Goal: Information Seeking & Learning: Learn about a topic

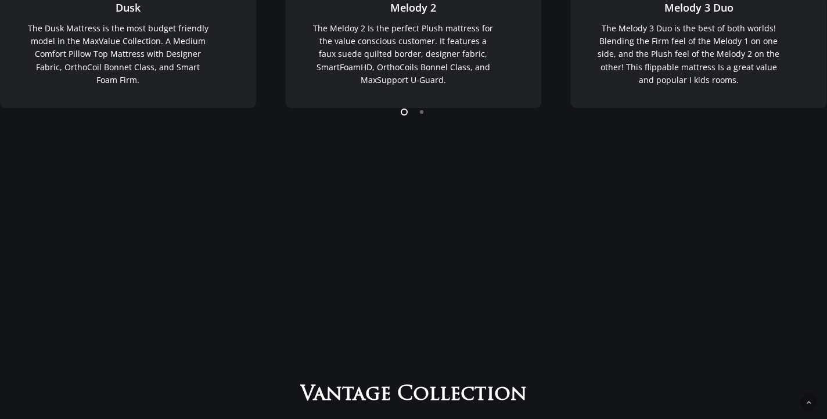
scroll to position [466, 0]
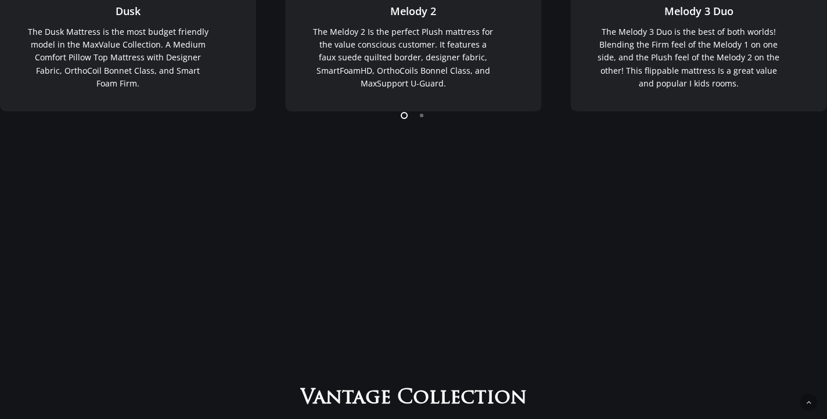
click at [421, 117] on li "Page dot 2" at bounding box center [421, 114] width 17 height 17
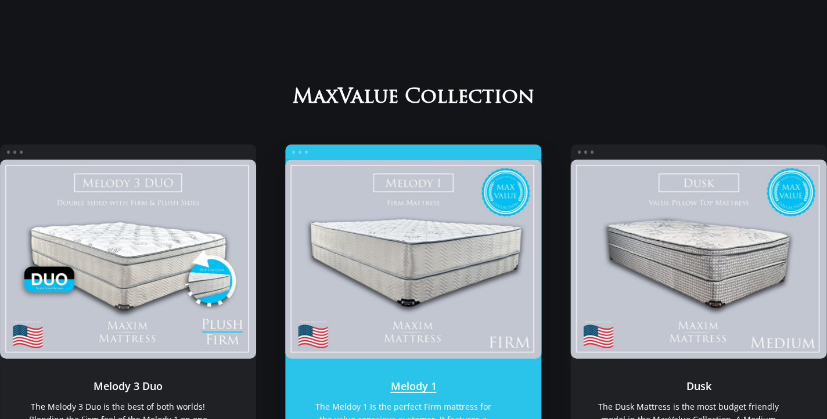
scroll to position [92, 0]
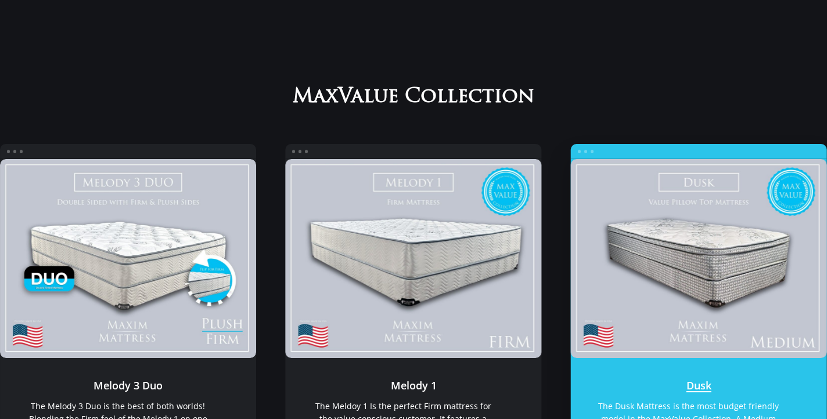
click at [678, 254] on link "Dusk" at bounding box center [699, 258] width 256 height 199
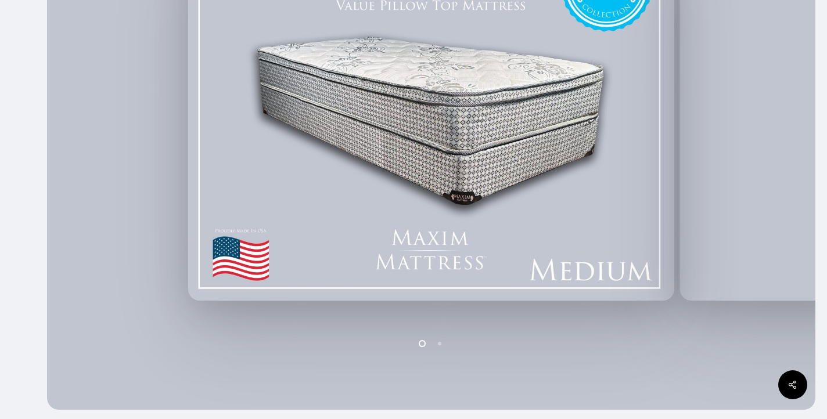
scroll to position [327, 0]
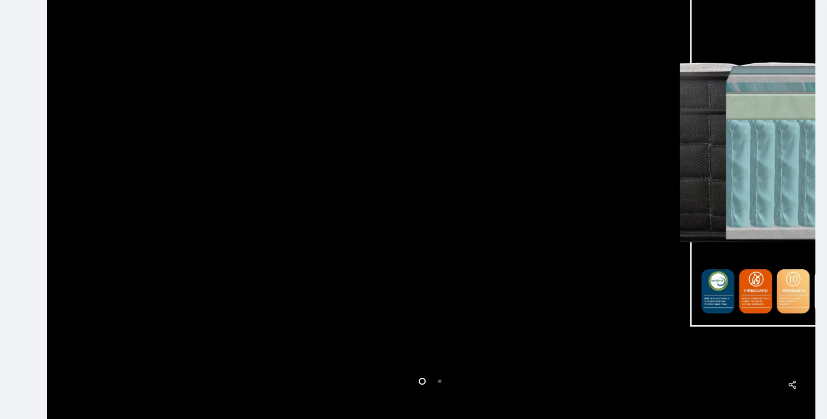
scroll to position [321, 0]
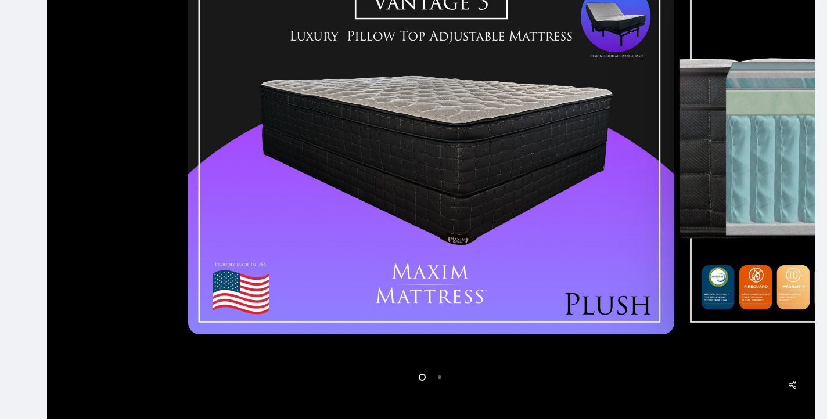
click at [441, 379] on li "Page dot 2" at bounding box center [439, 376] width 17 height 17
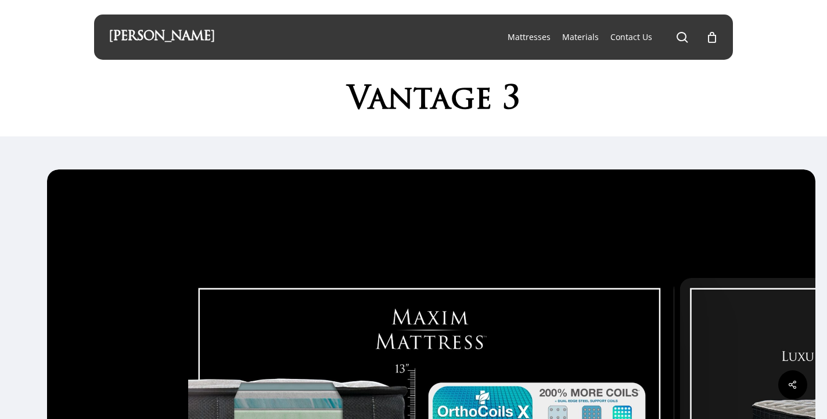
scroll to position [0, 0]
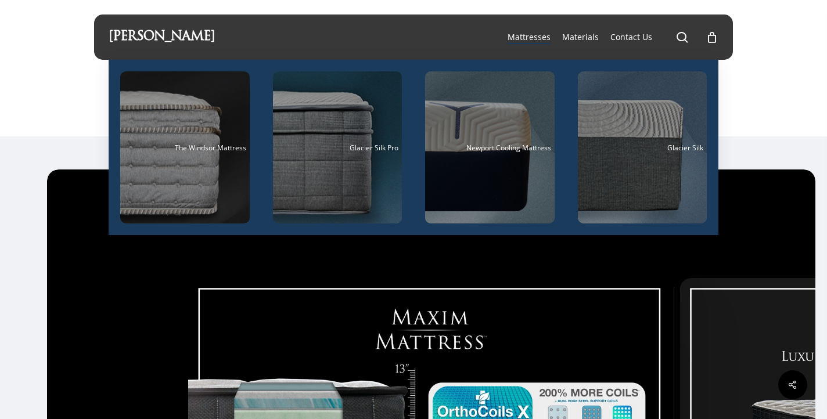
click at [534, 37] on span "Mattresses" at bounding box center [529, 36] width 43 height 11
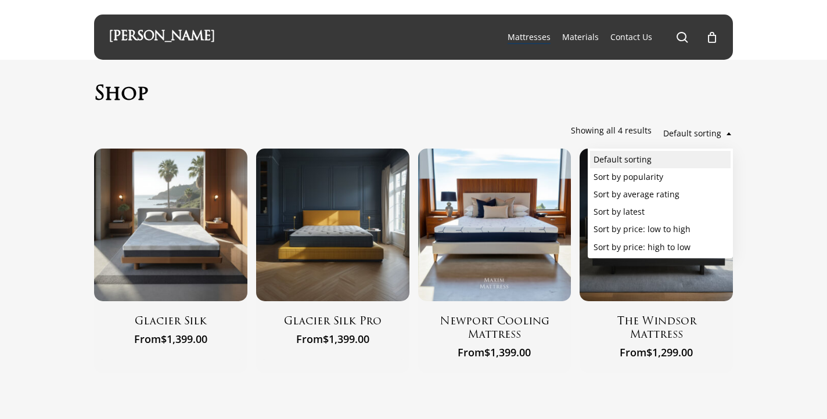
click at [729, 135] on b at bounding box center [728, 133] width 5 height 3
select select "rating"
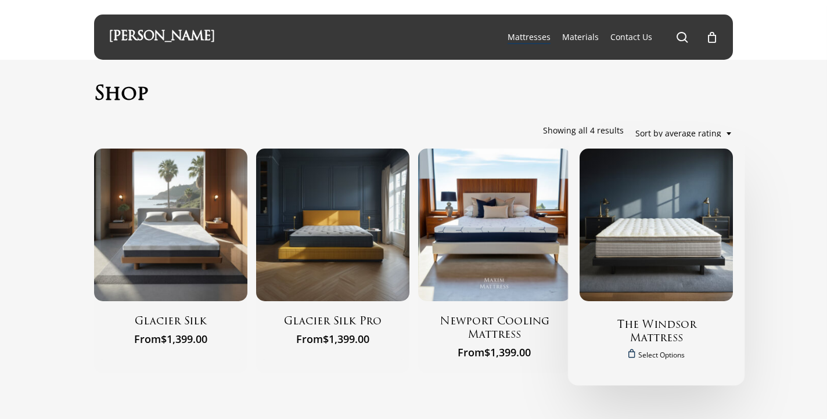
click at [652, 230] on img "The Windsor Mattress" at bounding box center [656, 225] width 153 height 153
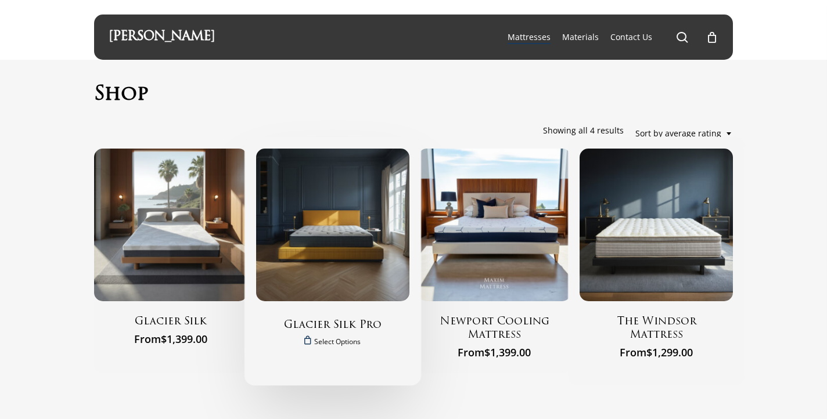
click at [338, 250] on img "Glacier Silk Pro" at bounding box center [332, 225] width 153 height 153
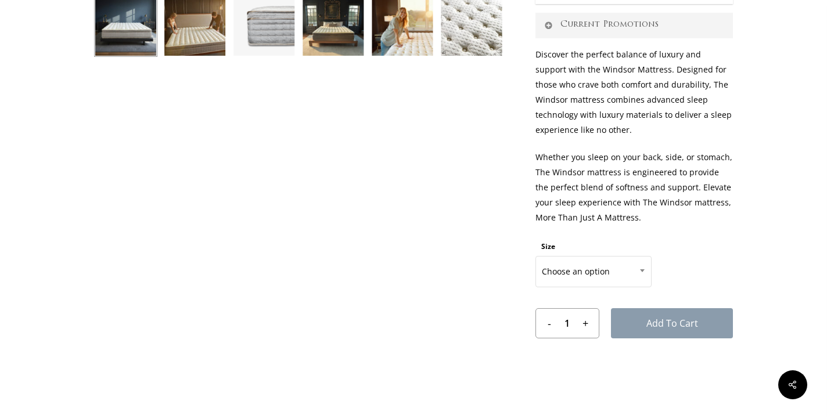
scroll to position [481, 0]
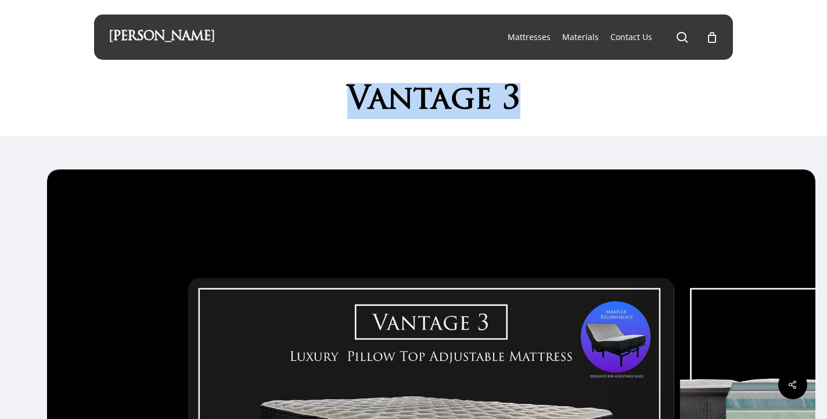
drag, startPoint x: 340, startPoint y: 93, endPoint x: 557, endPoint y: 91, distance: 217.2
click at [560, 92] on h1 "Vantage 3" at bounding box center [434, 101] width 598 height 36
copy h1 "Vantage 3"
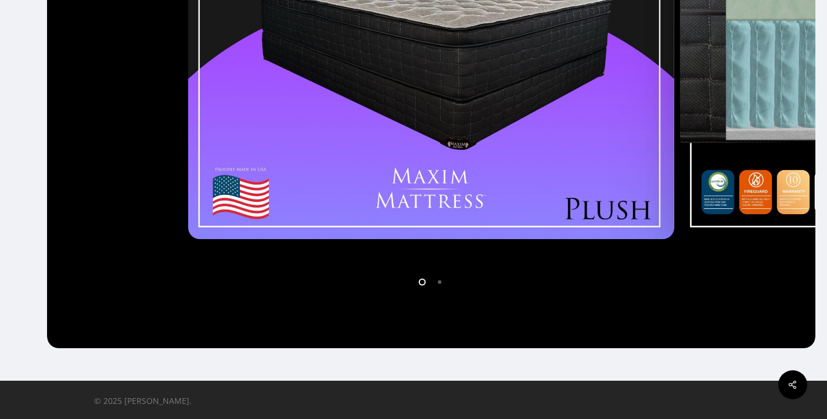
scroll to position [416, 0]
click at [793, 387] on icon at bounding box center [792, 385] width 29 height 29
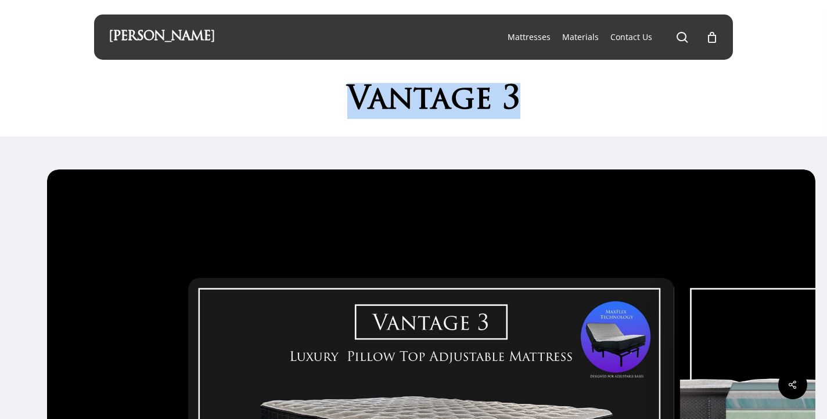
scroll to position [0, 0]
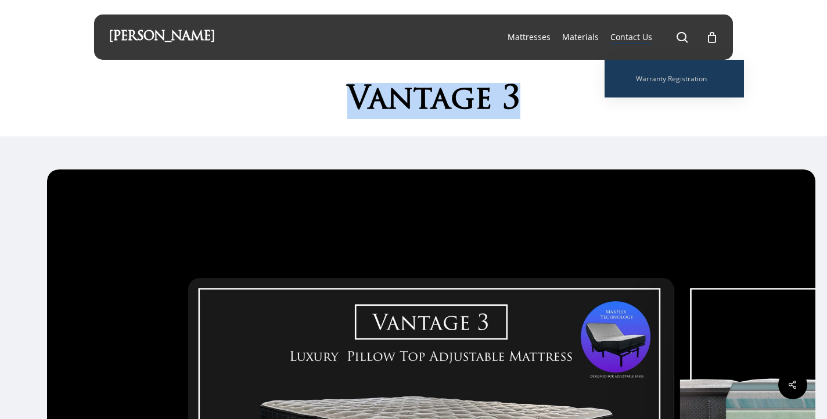
click at [620, 36] on span "Contact Us" at bounding box center [631, 36] width 42 height 11
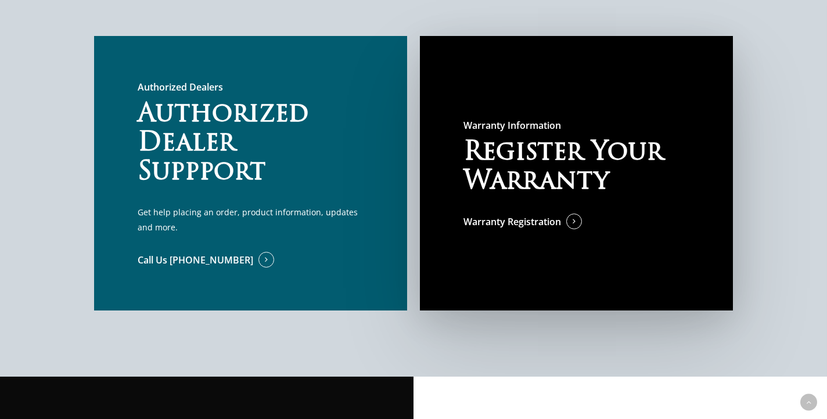
scroll to position [717, 0]
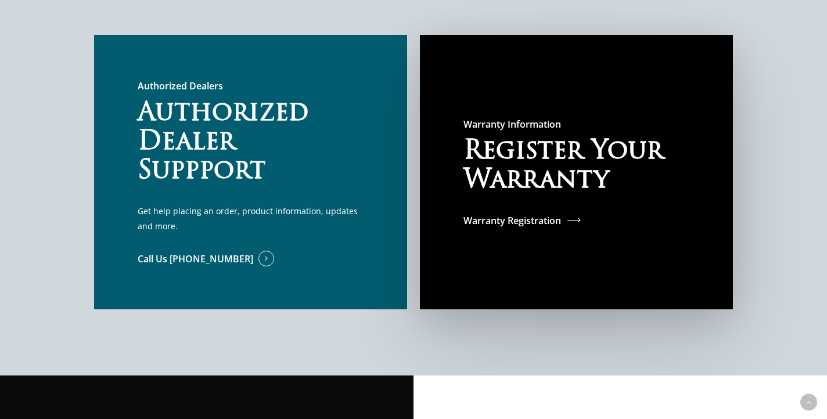
click at [561, 223] on span at bounding box center [561, 220] width 0 height 13
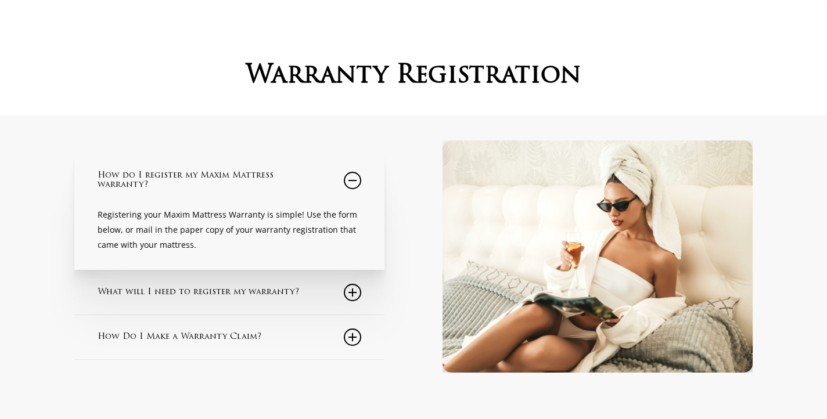
scroll to position [63, 0]
click at [354, 294] on icon at bounding box center [352, 291] width 17 height 17
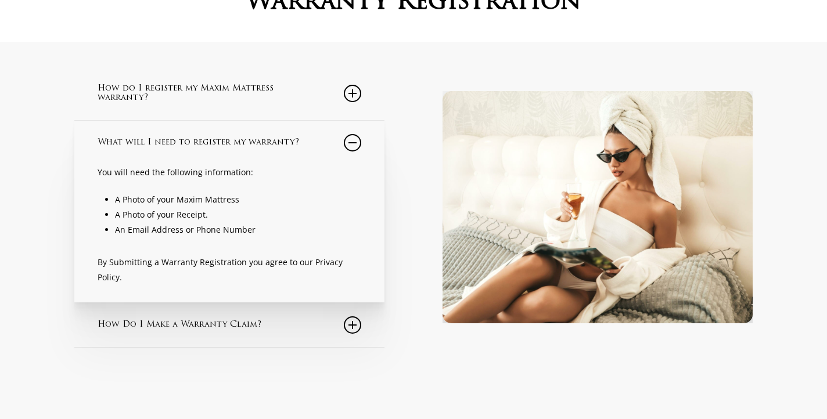
scroll to position [139, 0]
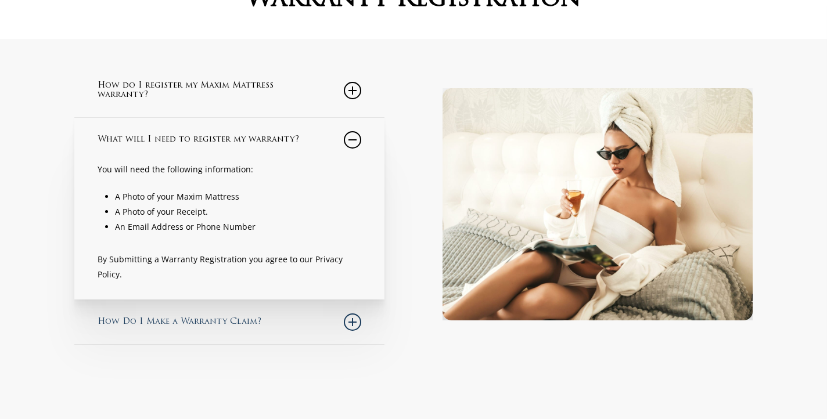
click at [351, 326] on icon at bounding box center [352, 322] width 17 height 17
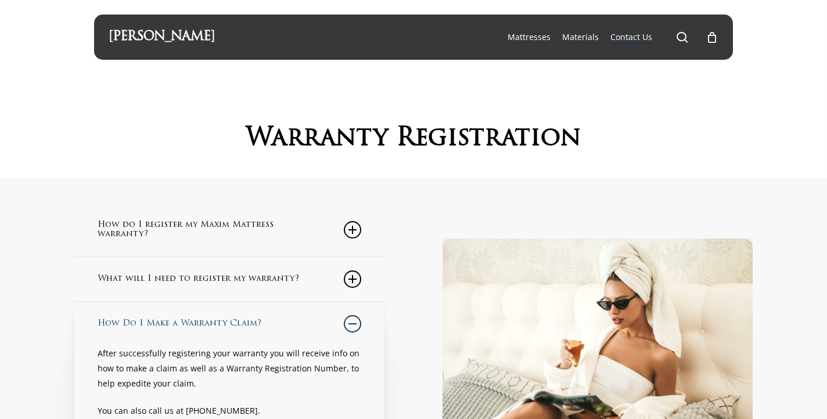
scroll to position [0, 0]
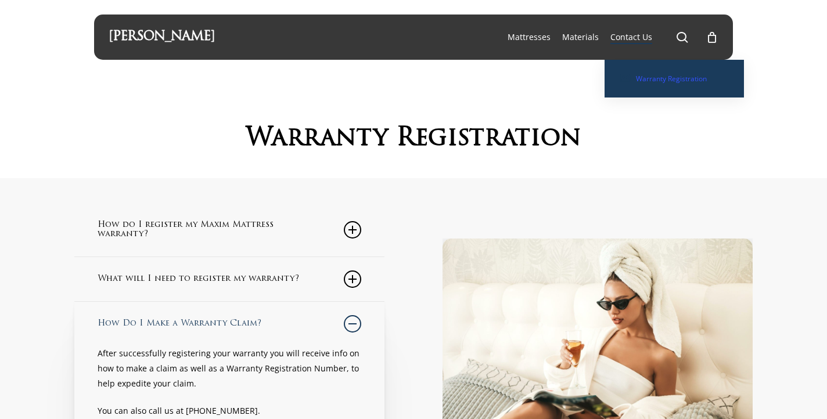
click at [637, 37] on span "Contact Us" at bounding box center [631, 36] width 42 height 11
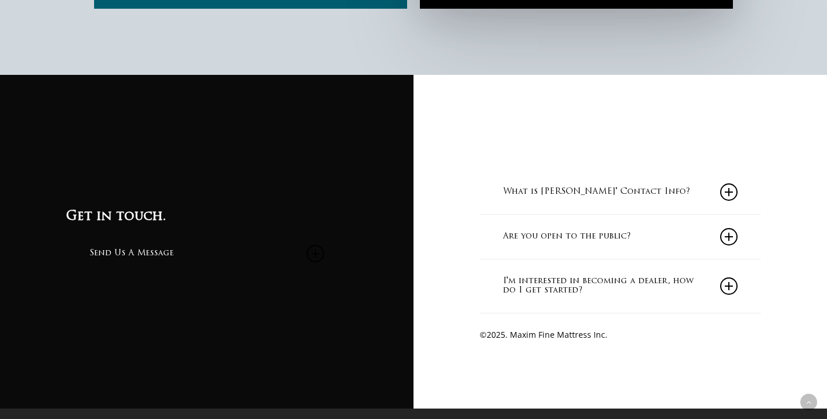
scroll to position [1019, 0]
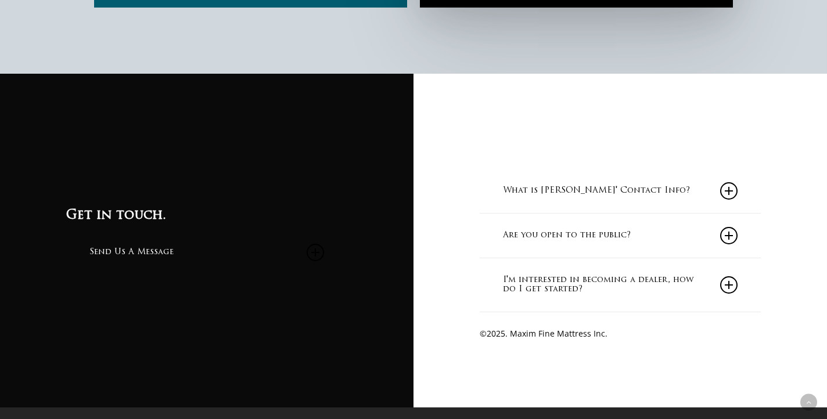
click at [726, 236] on icon at bounding box center [728, 235] width 17 height 17
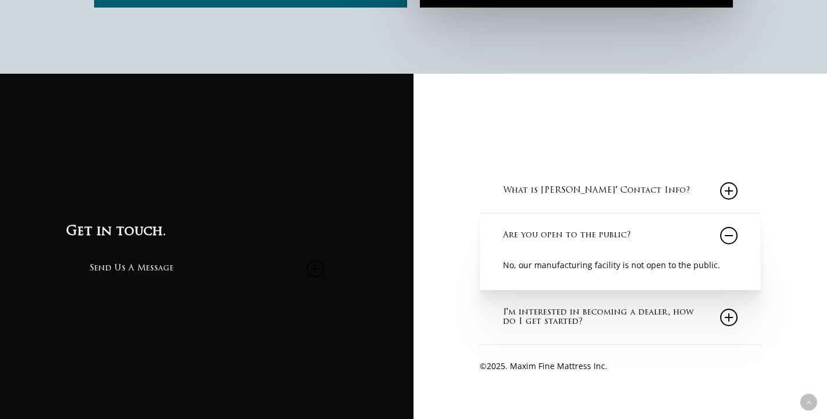
click at [727, 194] on icon at bounding box center [728, 190] width 17 height 17
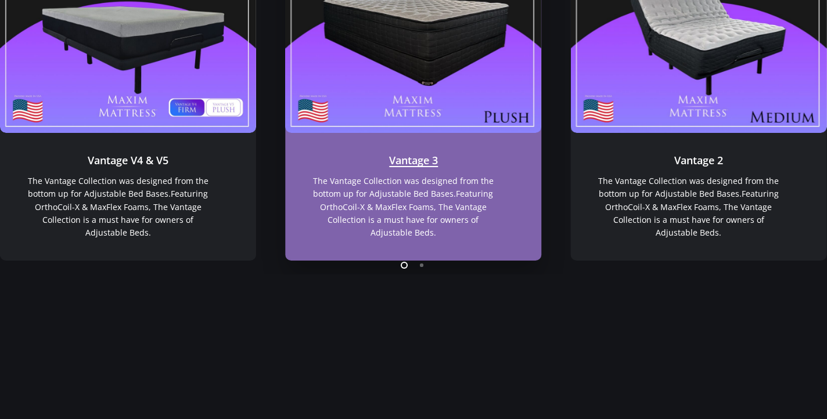
click at [428, 158] on link "Vantage 3" at bounding box center [413, 197] width 256 height 128
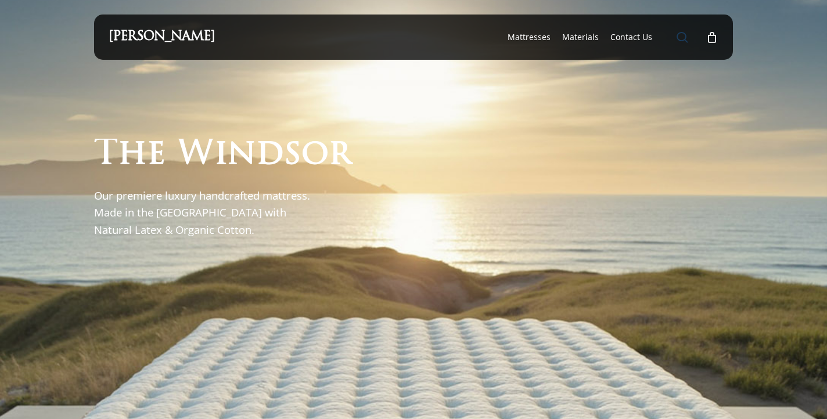
click at [679, 35] on span "Main Menu" at bounding box center [683, 37] width 12 height 12
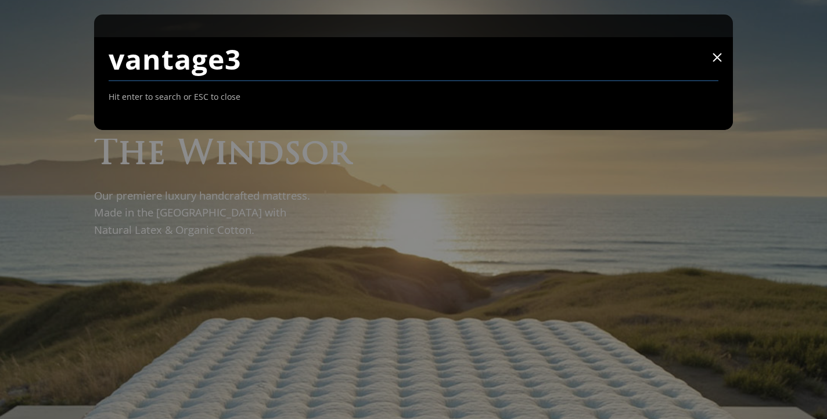
type input "vantage3"
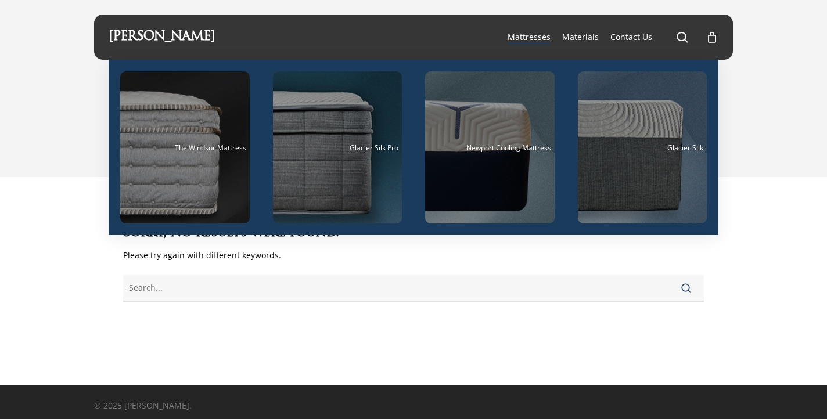
click at [523, 33] on span "Mattresses" at bounding box center [529, 36] width 43 height 11
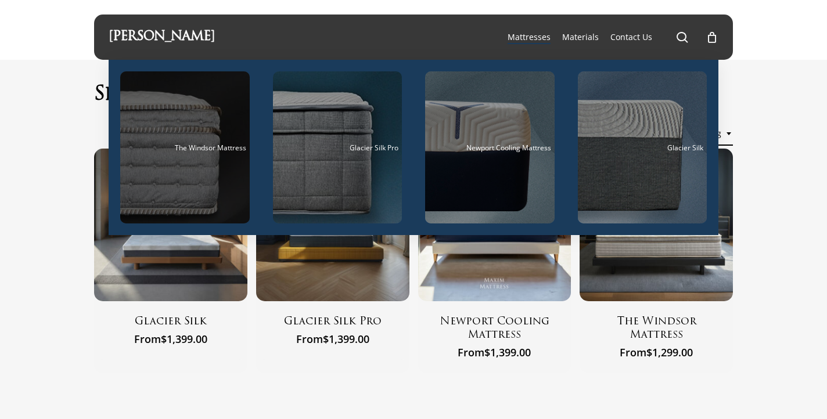
click at [179, 184] on div "Main Menu" at bounding box center [185, 147] width 130 height 152
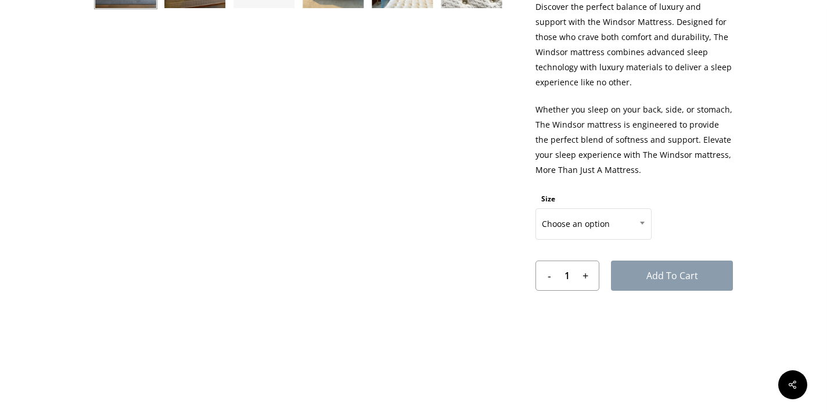
scroll to position [552, 0]
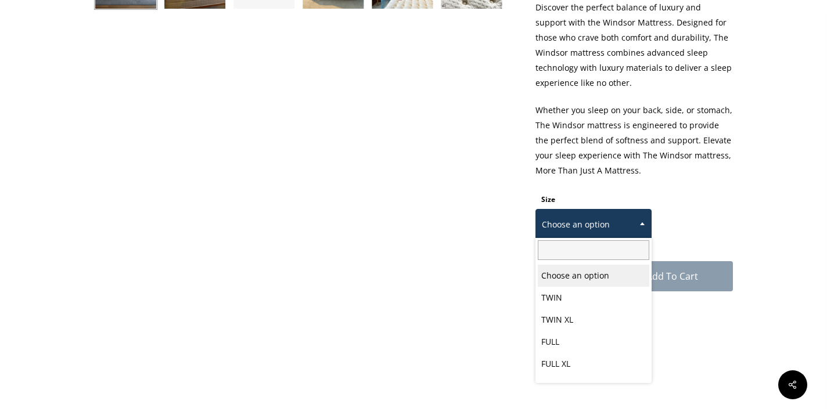
click at [641, 222] on span at bounding box center [642, 223] width 17 height 29
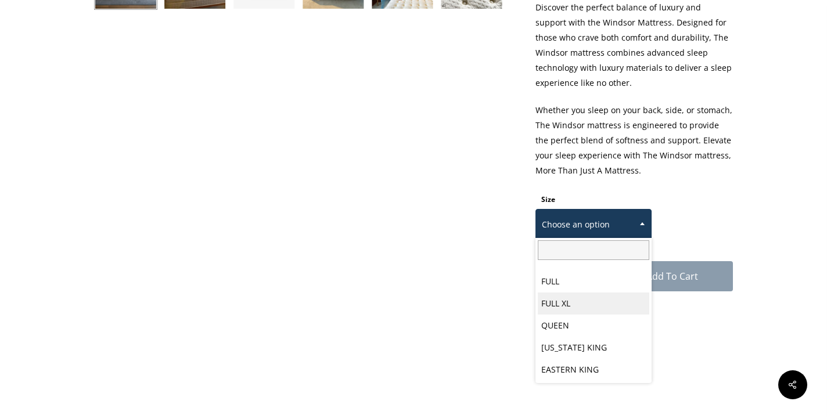
scroll to position [60, 0]
select select "EASTERN KING"
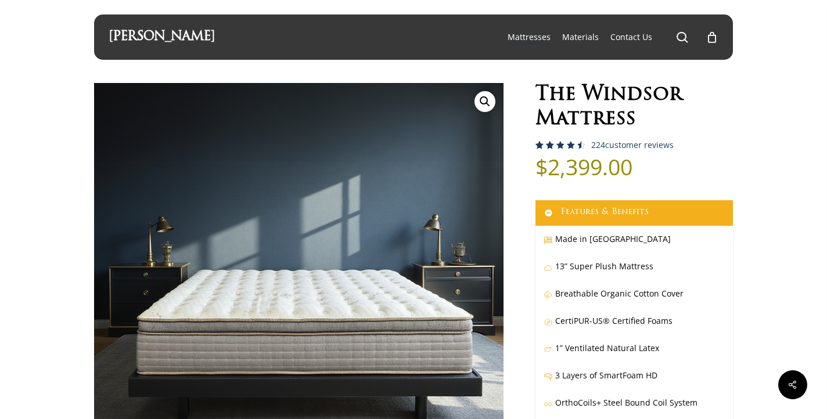
scroll to position [0, 0]
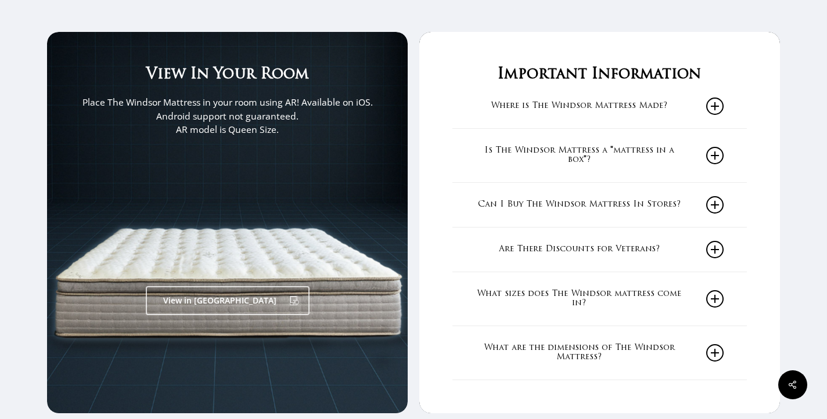
scroll to position [1883, 0]
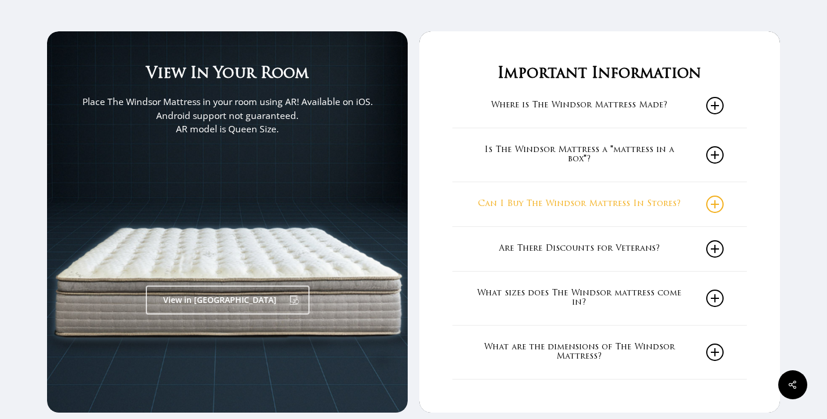
click at [718, 196] on icon at bounding box center [714, 204] width 17 height 17
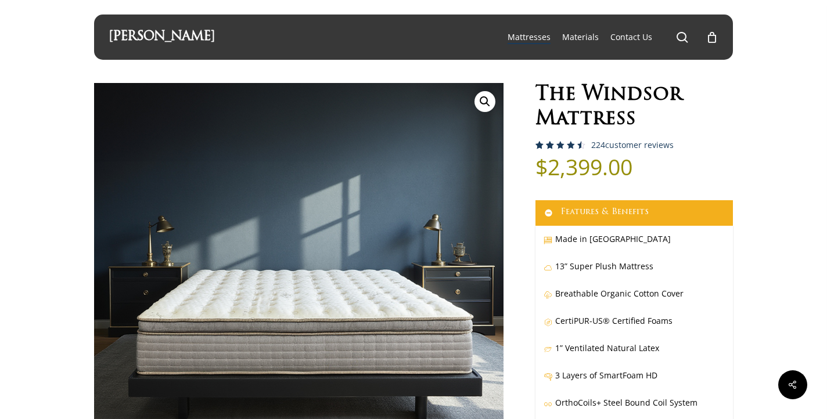
scroll to position [0, 0]
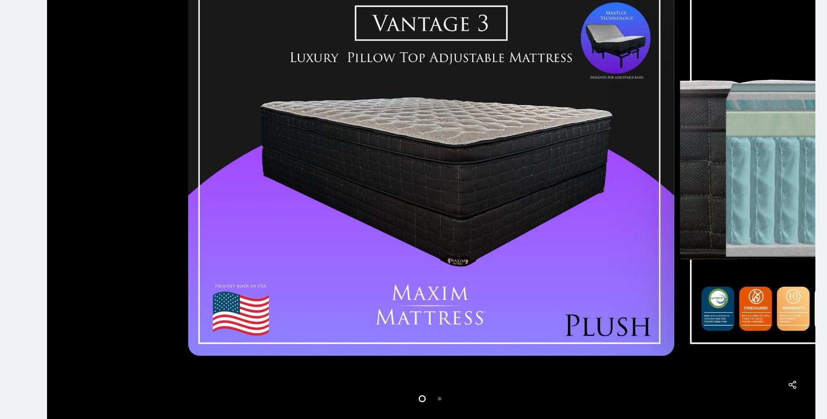
scroll to position [299, 0]
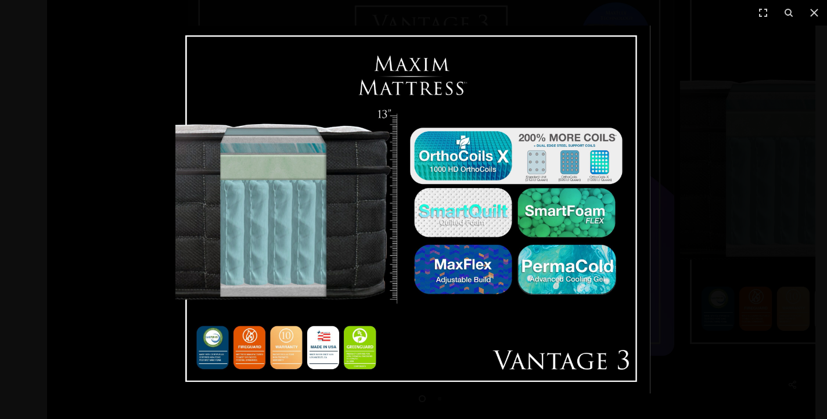
click at [289, 354] on img at bounding box center [412, 210] width 475 height 368
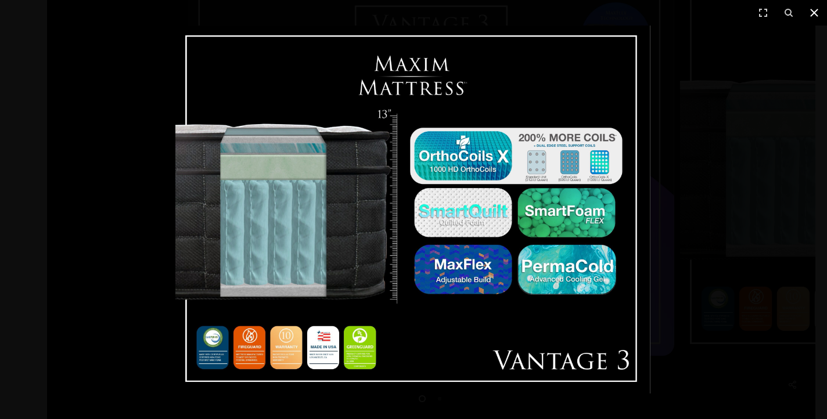
click at [813, 11] on icon at bounding box center [814, 13] width 8 height 8
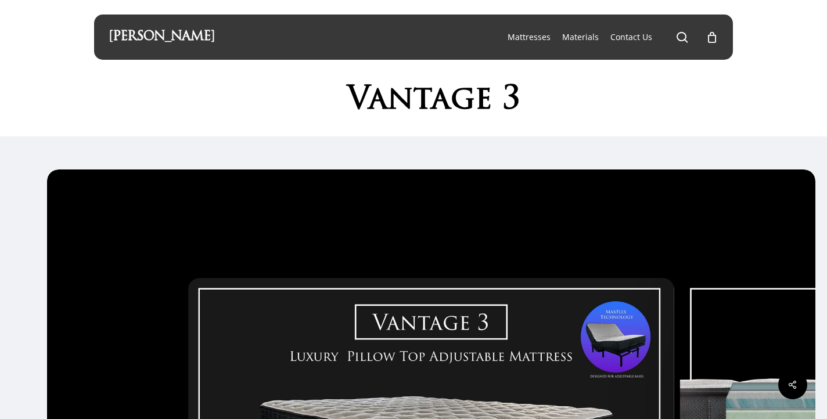
scroll to position [0, 0]
